Goal: Navigation & Orientation: Find specific page/section

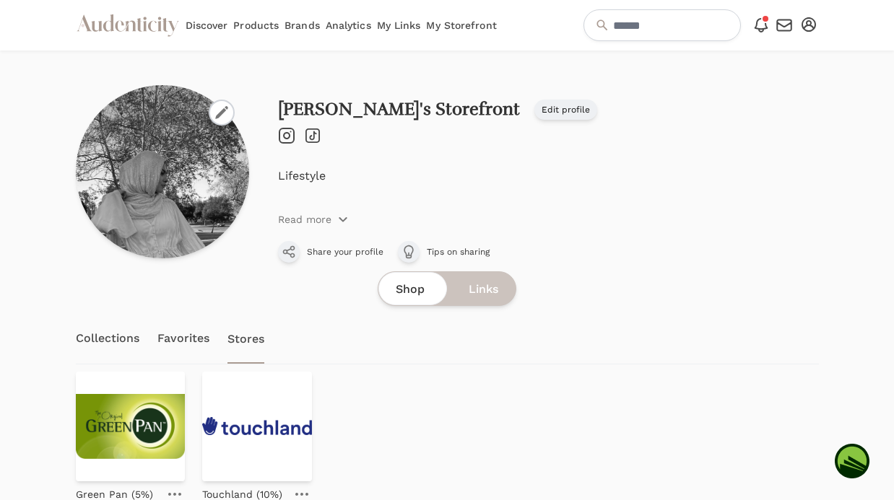
click at [383, 232] on div "Sarah's Storefront Edit profile Instagram TikTok Edit profile Lifestyle Read mo…" at bounding box center [548, 181] width 541 height 163
